Goal: Check status: Check status

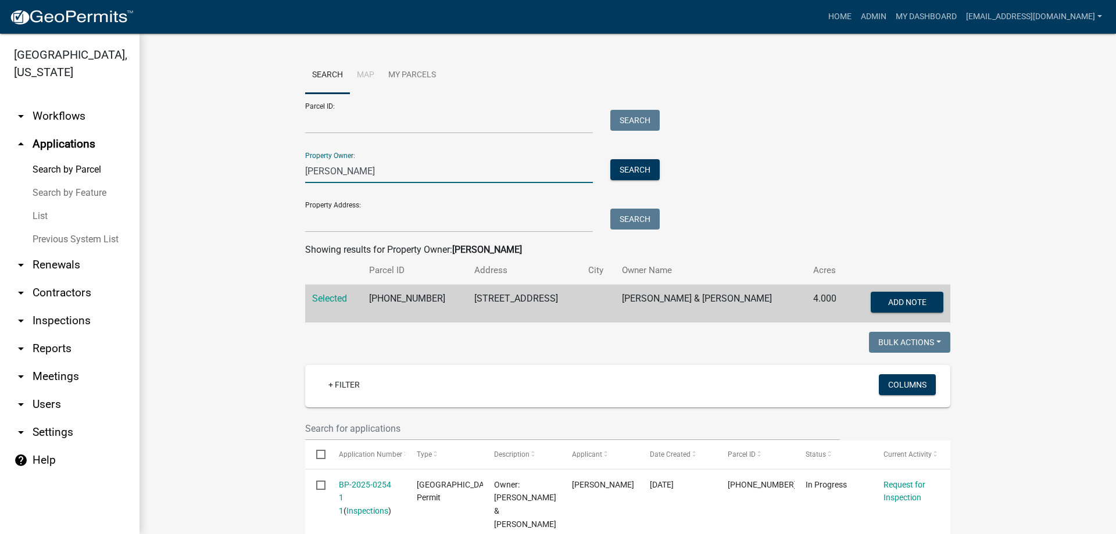
click at [353, 166] on input "[PERSON_NAME]" at bounding box center [449, 171] width 288 height 24
type input "w"
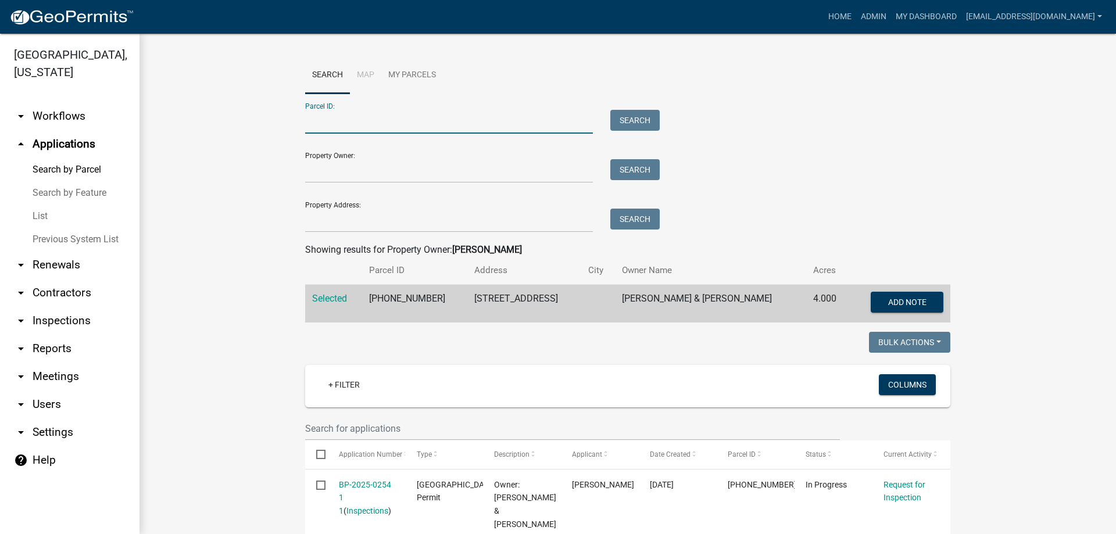
click at [331, 120] on input "Parcel ID:" at bounding box center [449, 122] width 288 height 24
click at [328, 225] on input "Property Address:" at bounding box center [449, 221] width 288 height 24
click at [624, 220] on button "Search" at bounding box center [634, 219] width 49 height 21
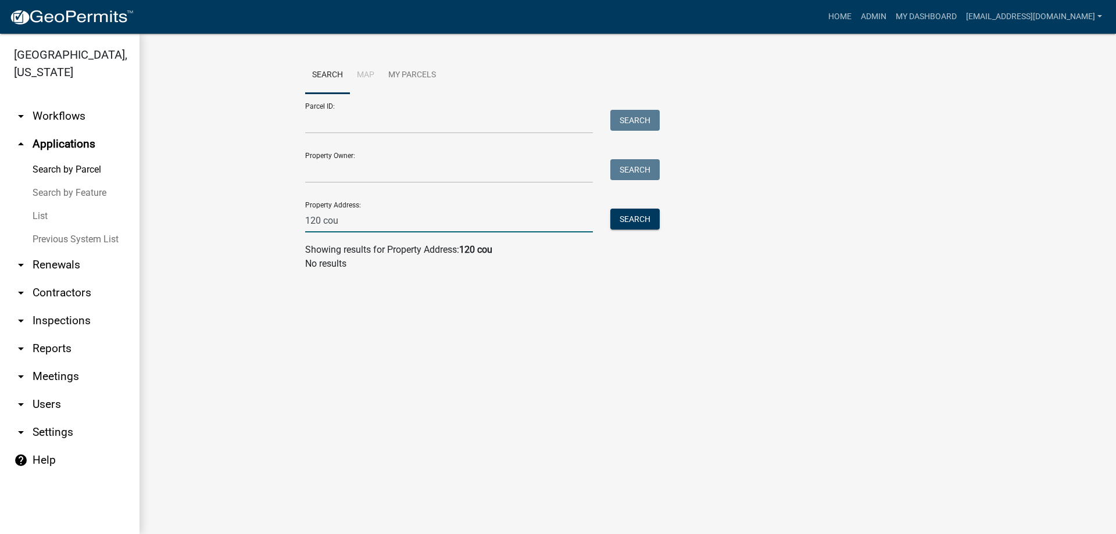
click at [361, 219] on input "120 cou" at bounding box center [449, 221] width 288 height 24
type input "1"
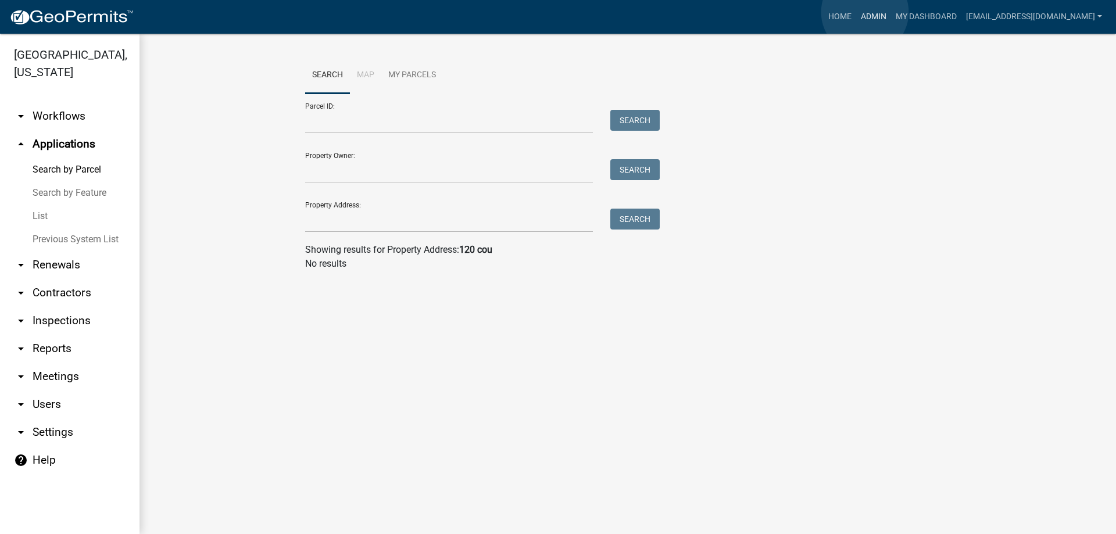
click at [865, 12] on link "Admin" at bounding box center [873, 17] width 35 height 22
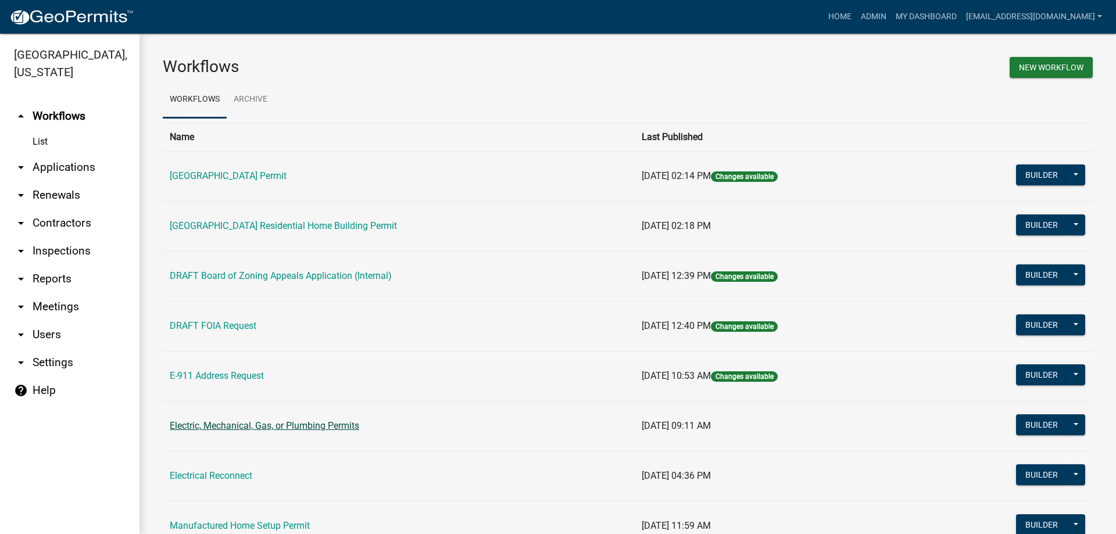
click at [232, 429] on link "Electric, Mechanical, Gas, or Plumbing Permits" at bounding box center [264, 425] width 189 height 11
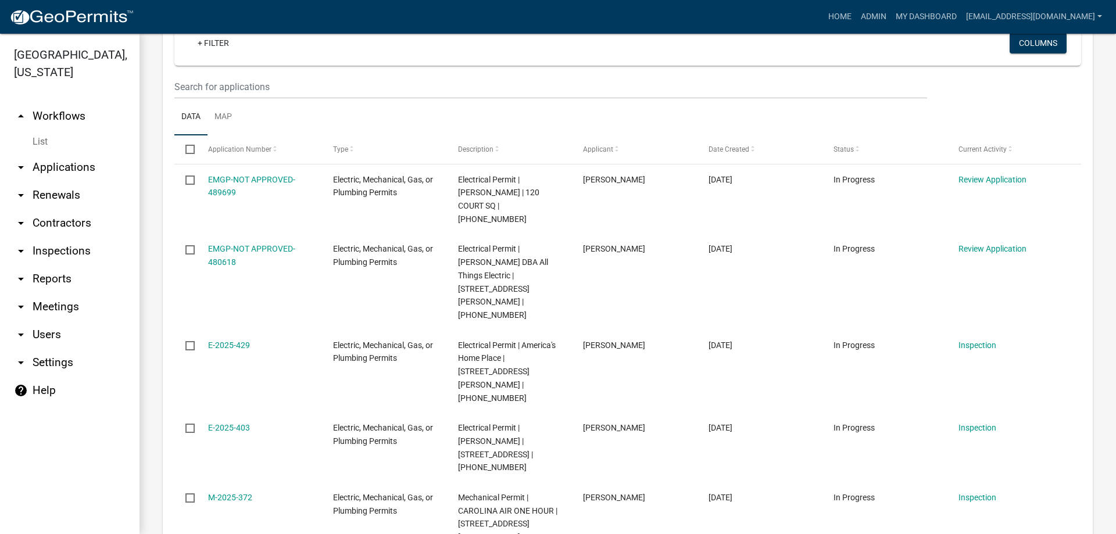
scroll to position [232, 0]
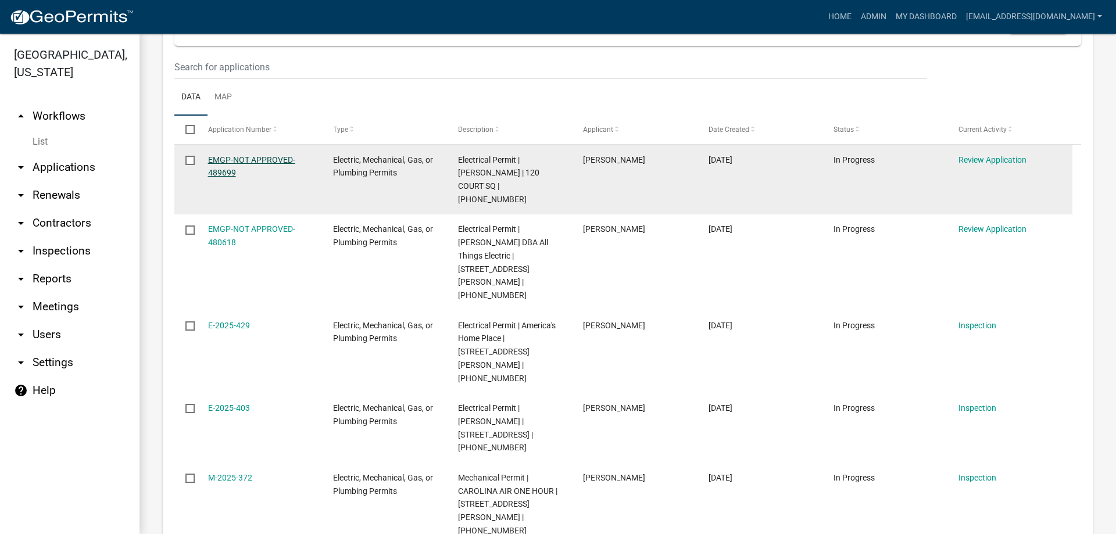
click at [239, 157] on link "EMGP-NOT APPROVED-489699" at bounding box center [251, 166] width 87 height 23
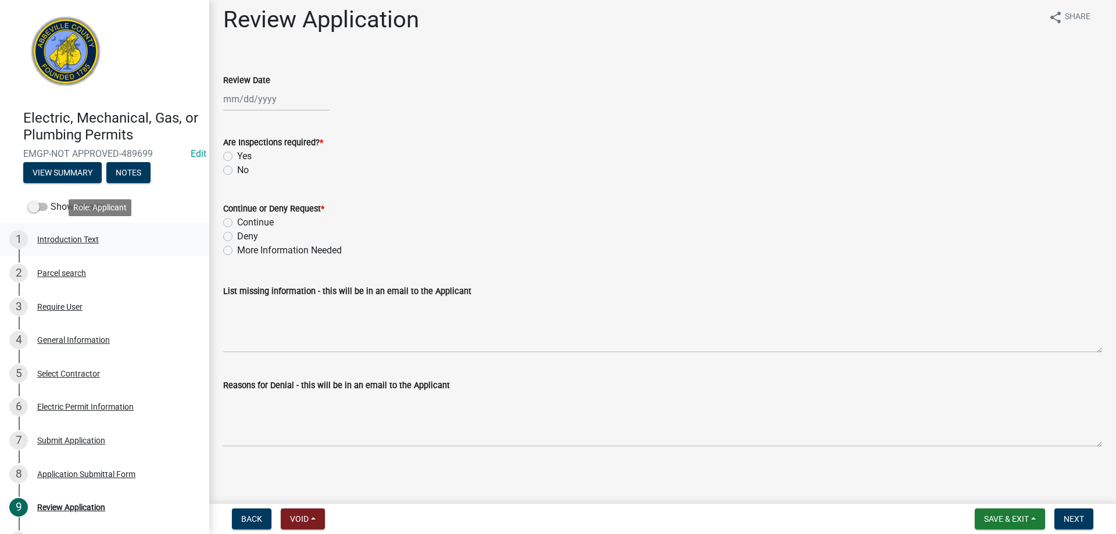
scroll to position [10, 0]
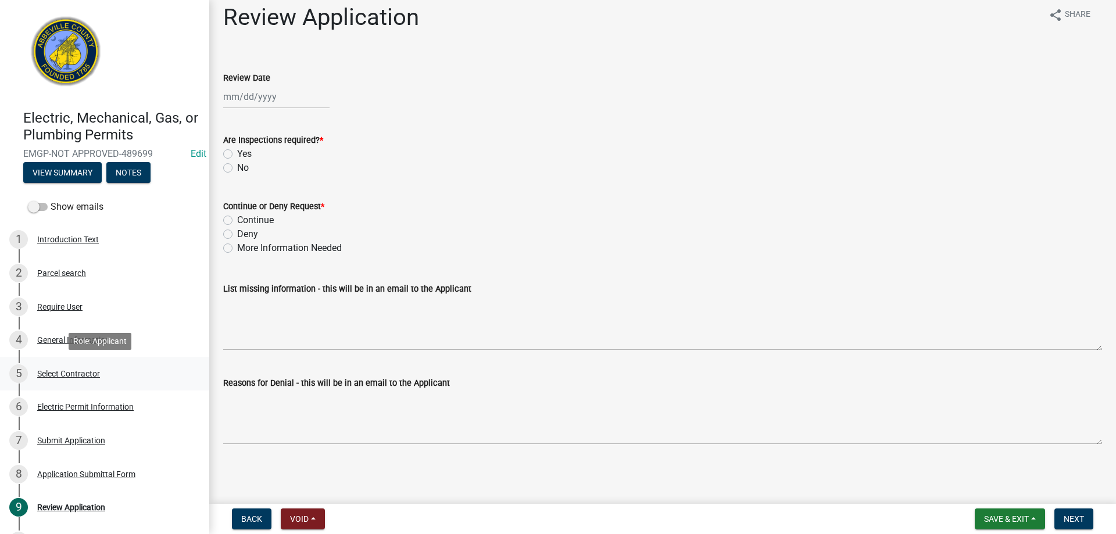
click at [63, 372] on div "Select Contractor" at bounding box center [68, 374] width 63 height 8
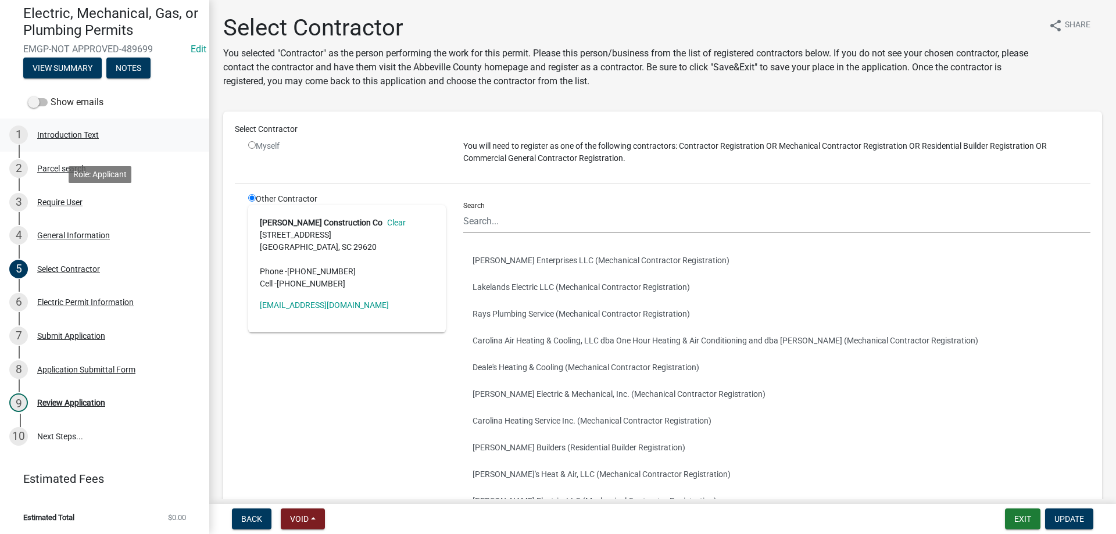
scroll to position [106, 0]
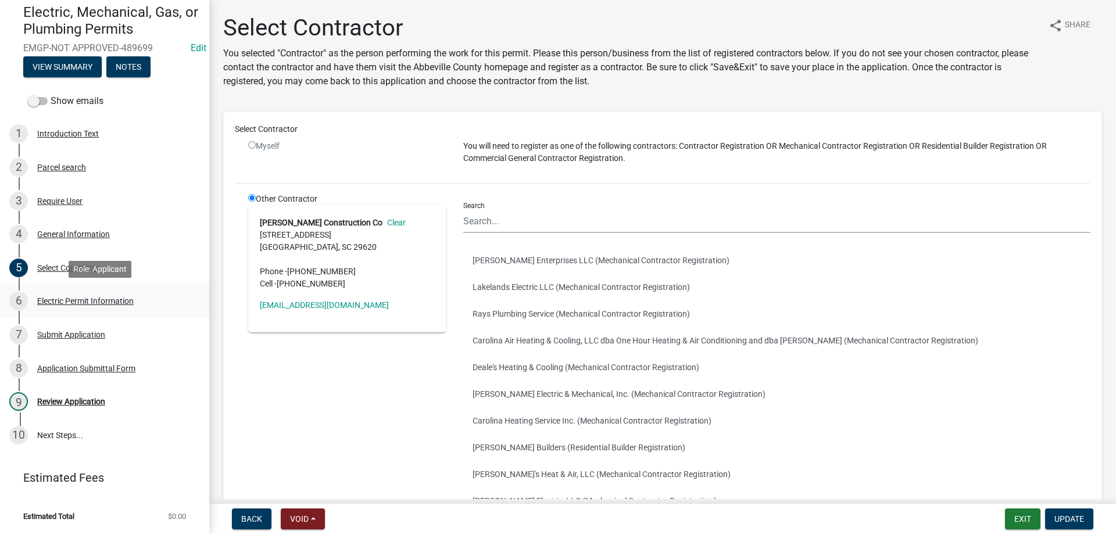
click at [69, 300] on div "Electric Permit Information" at bounding box center [85, 301] width 96 height 8
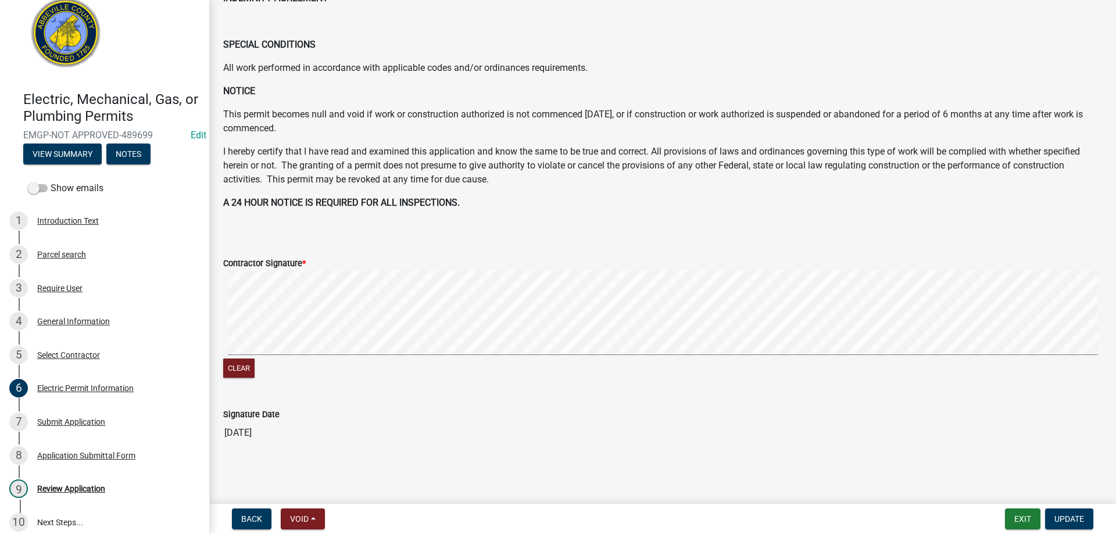
scroll to position [0, 0]
